Goal: Transaction & Acquisition: Book appointment/travel/reservation

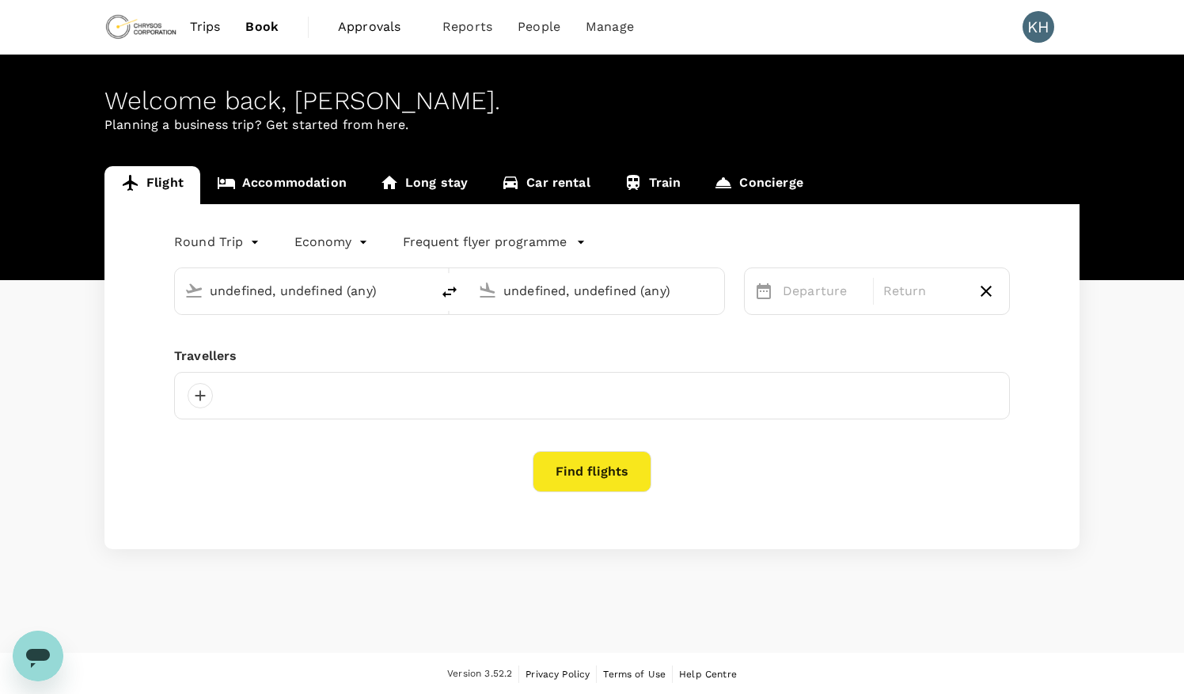
type input "Adelaide (ADL)"
type input "[GEOGRAPHIC_DATA] ([GEOGRAPHIC_DATA])"
type input "roundtrip"
type input "Adelaide (ADL)"
type input "[GEOGRAPHIC_DATA] ([GEOGRAPHIC_DATA])"
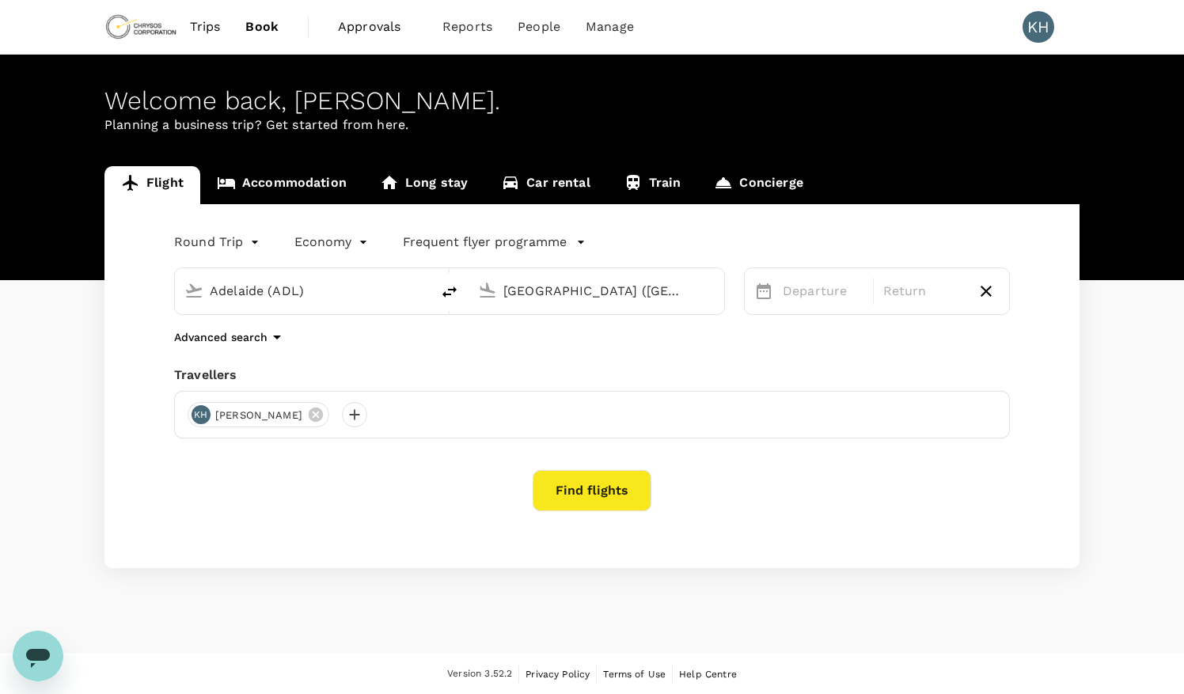
click at [358, 27] on span "Approvals" at bounding box center [377, 26] width 79 height 19
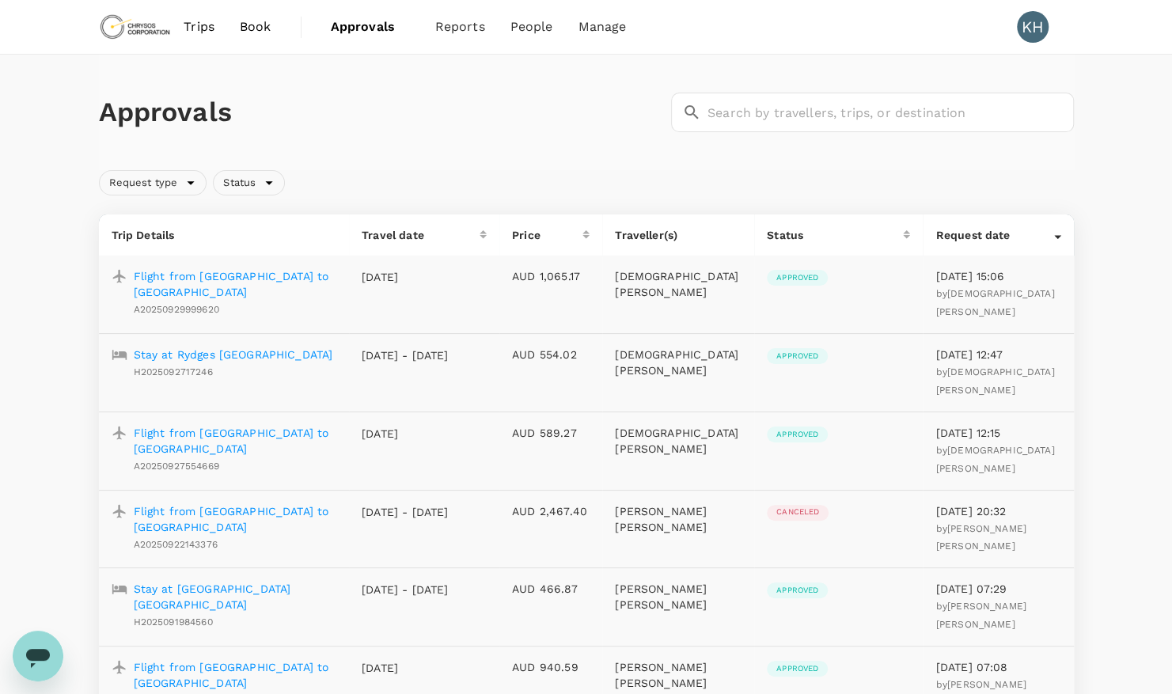
click at [264, 275] on p "Flight from Kalgoorlie to Adelaide" at bounding box center [235, 284] width 203 height 32
